Goal: Task Accomplishment & Management: Use online tool/utility

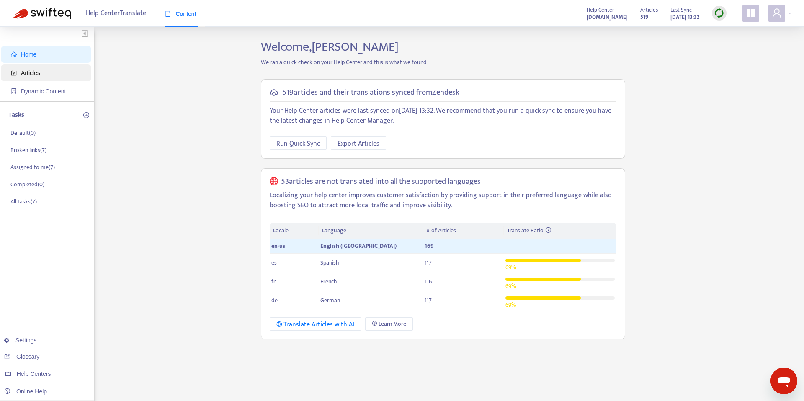
click at [26, 74] on span "Articles" at bounding box center [30, 73] width 19 height 7
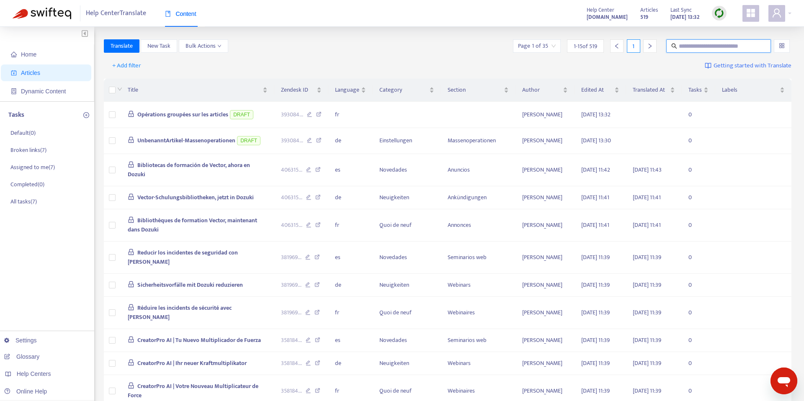
click at [729, 47] on input "text" at bounding box center [719, 45] width 80 height 9
type input "**********"
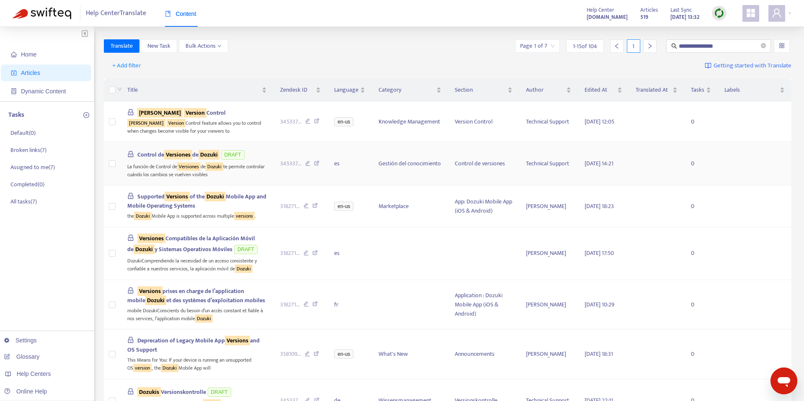
click at [155, 170] on div "La función de Control de Versiones de [PERSON_NAME] te permite controlar cuándo…" at bounding box center [196, 169] width 139 height 17
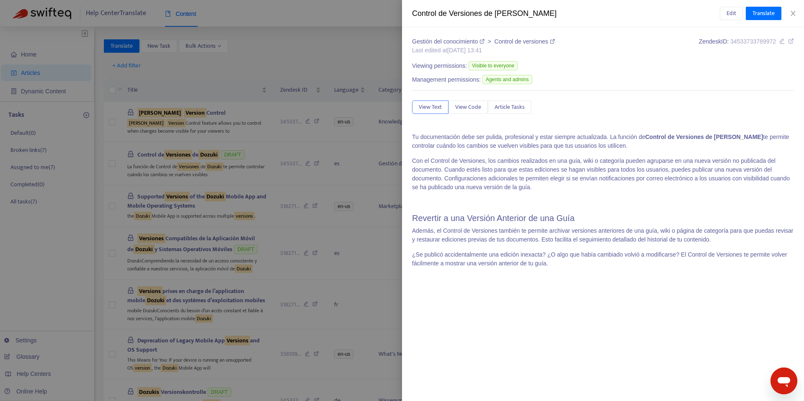
drag, startPoint x: 209, startPoint y: 52, endPoint x: 199, endPoint y: 63, distance: 14.8
click at [209, 52] on div at bounding box center [402, 200] width 804 height 401
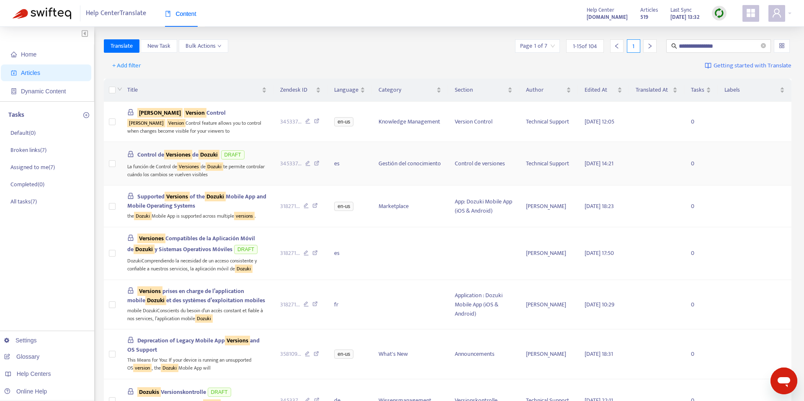
scroll to position [0, 0]
click at [116, 163] on td at bounding box center [112, 164] width 17 height 44
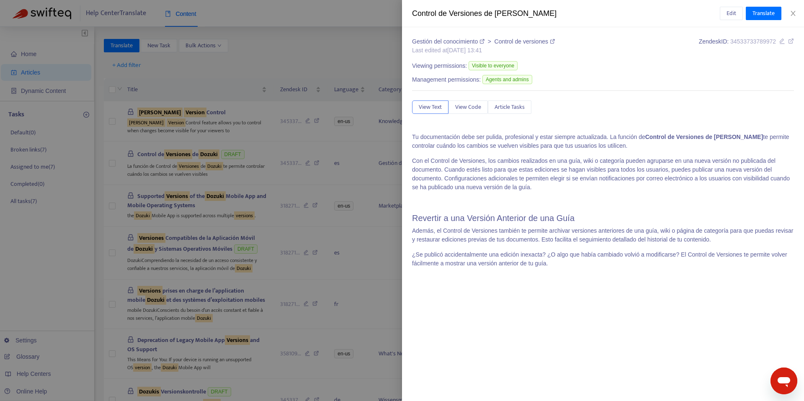
click at [333, 62] on div at bounding box center [402, 200] width 804 height 401
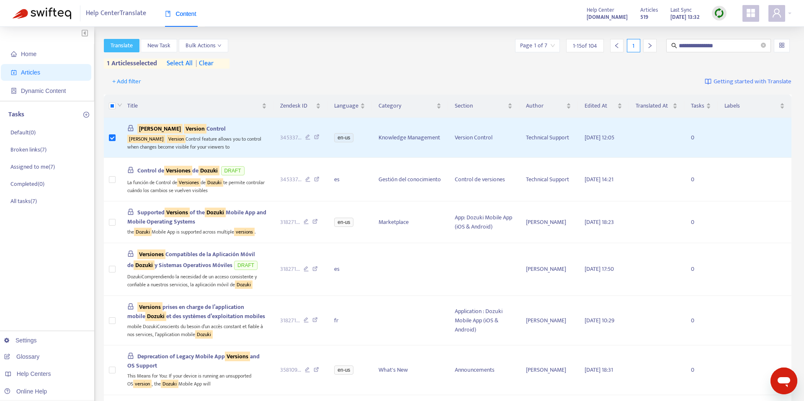
click at [115, 49] on span "Translate" at bounding box center [122, 45] width 22 height 9
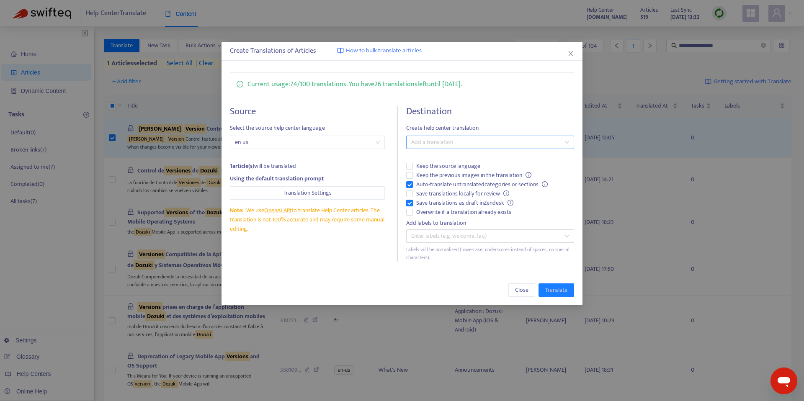
click at [446, 139] on div at bounding box center [485, 142] width 155 height 10
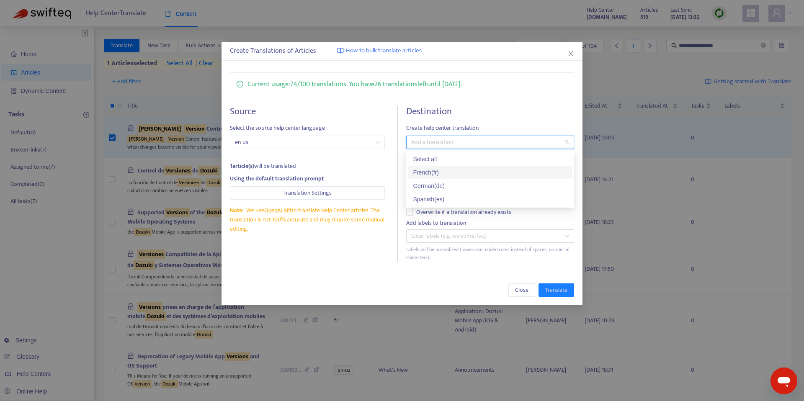
click at [433, 175] on div "French ( fr )" at bounding box center [490, 172] width 155 height 9
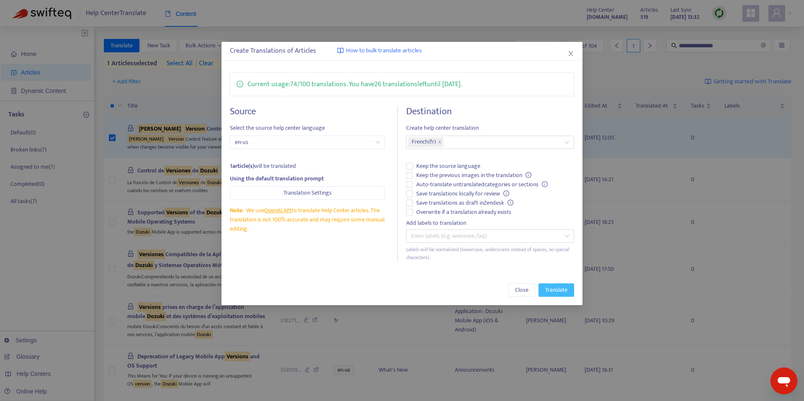
click at [550, 289] on span "Translate" at bounding box center [556, 290] width 22 height 9
